Goal: Information Seeking & Learning: Learn about a topic

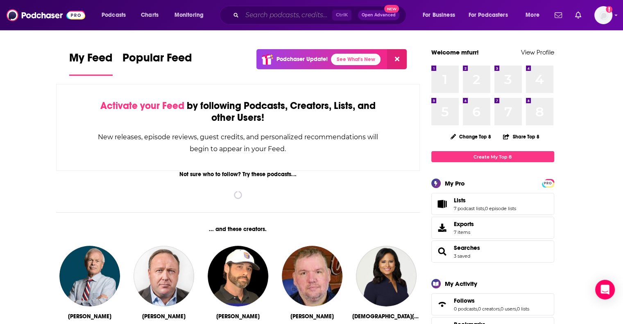
click at [259, 14] on input "Search podcasts, credits, & more..." at bounding box center [287, 15] width 90 height 13
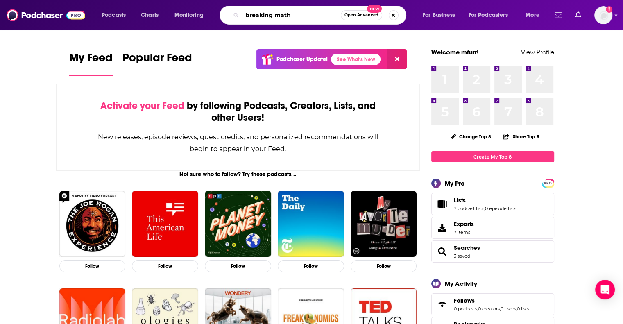
type input "breaking math"
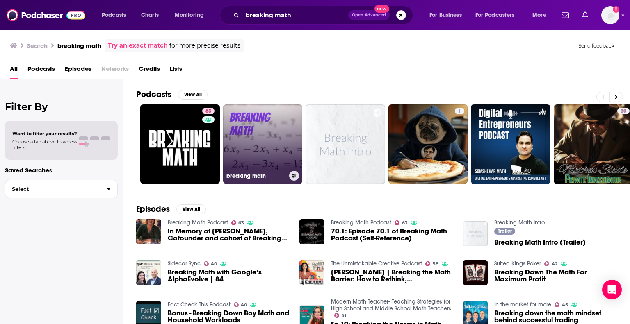
click at [244, 147] on link "breaking math" at bounding box center [263, 145] width 80 height 80
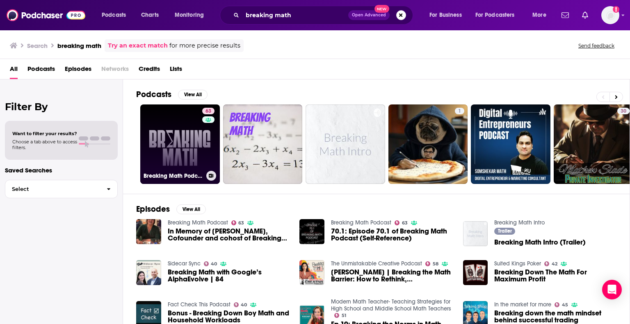
click at [180, 144] on link "63 Breaking Math Podcast" at bounding box center [180, 145] width 80 height 80
